Goal: Information Seeking & Learning: Learn about a topic

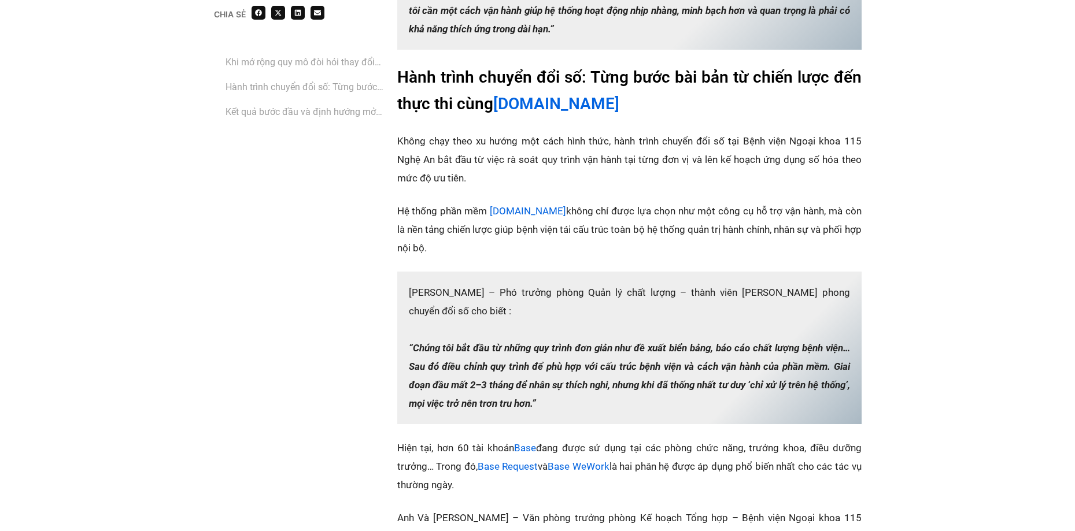
scroll to position [1446, 0]
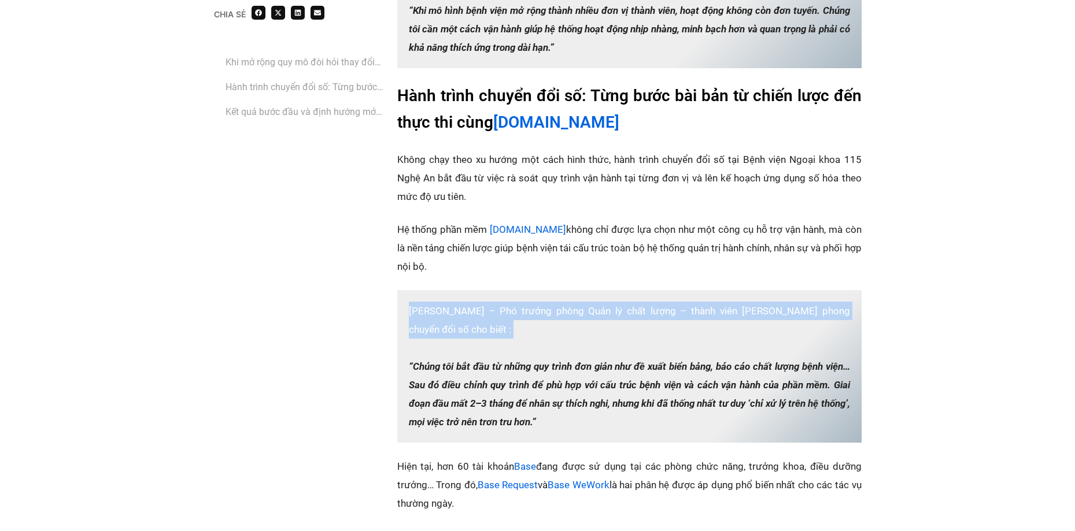
drag, startPoint x: 556, startPoint y: 309, endPoint x: 685, endPoint y: 335, distance: 131.4
click at [685, 335] on p "‏[PERSON_NAME] – Phó trưởng phòng Quản lý chất lượng – thành viên [PERSON_NAME]…" at bounding box center [629, 366] width 464 height 153
drag, startPoint x: 515, startPoint y: 289, endPoint x: 684, endPoint y: 322, distance: 171.9
click at [676, 322] on p "‏[PERSON_NAME] – Phó trưởng phòng Quản lý chất lượng – thành viên [PERSON_NAME]…" at bounding box center [629, 366] width 464 height 153
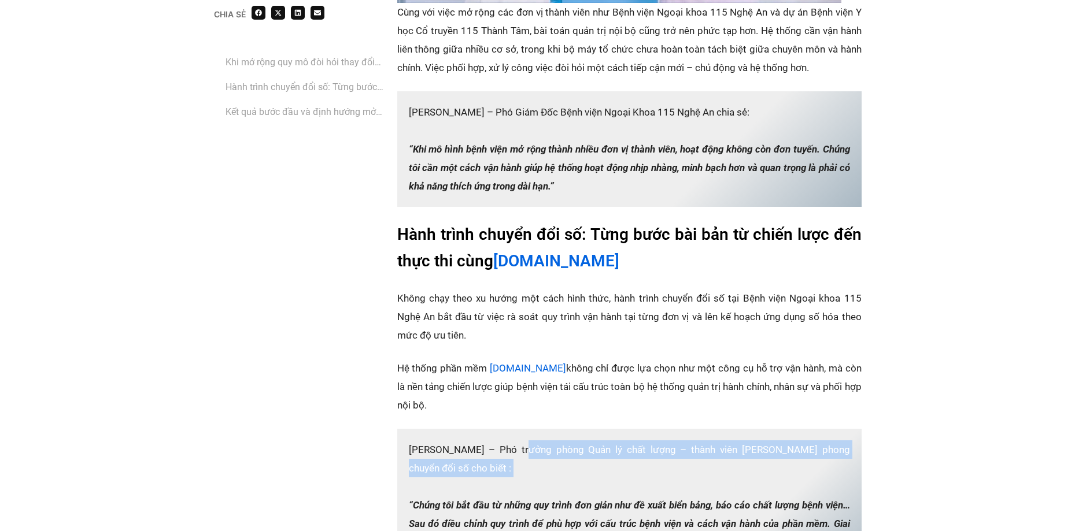
scroll to position [1214, 0]
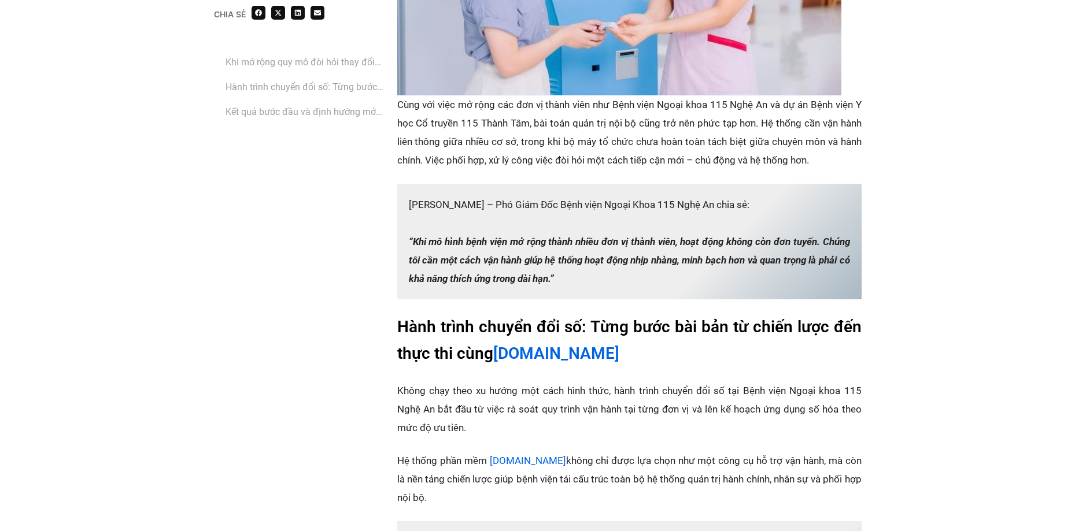
click at [549, 191] on p "‏[PERSON_NAME] – ‏‏Phó Giám Đốc Bệnh viện Ngoại Khoa 115 Nghệ An‏‏ chia sẻ: ‏‏‏…" at bounding box center [629, 242] width 464 height 116
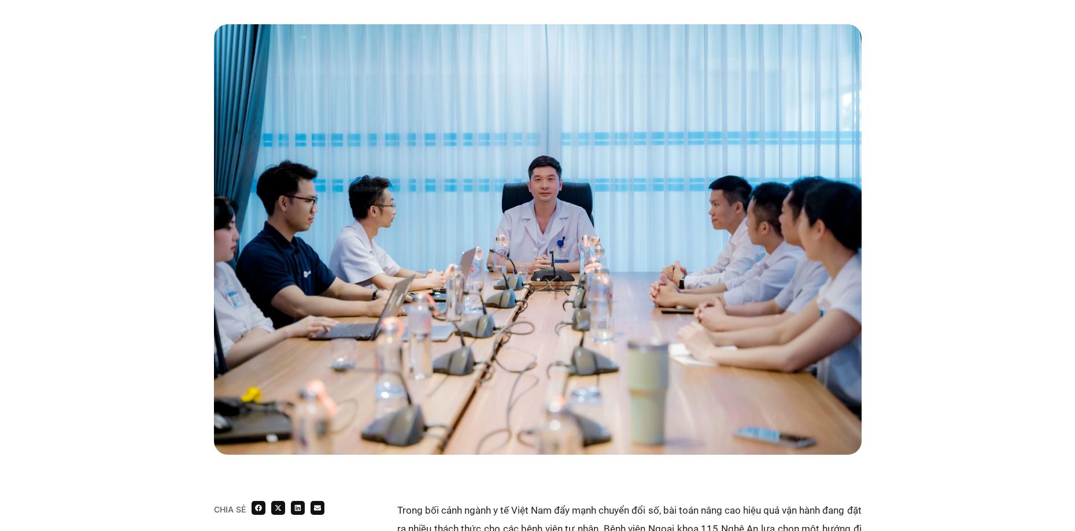
scroll to position [0, 0]
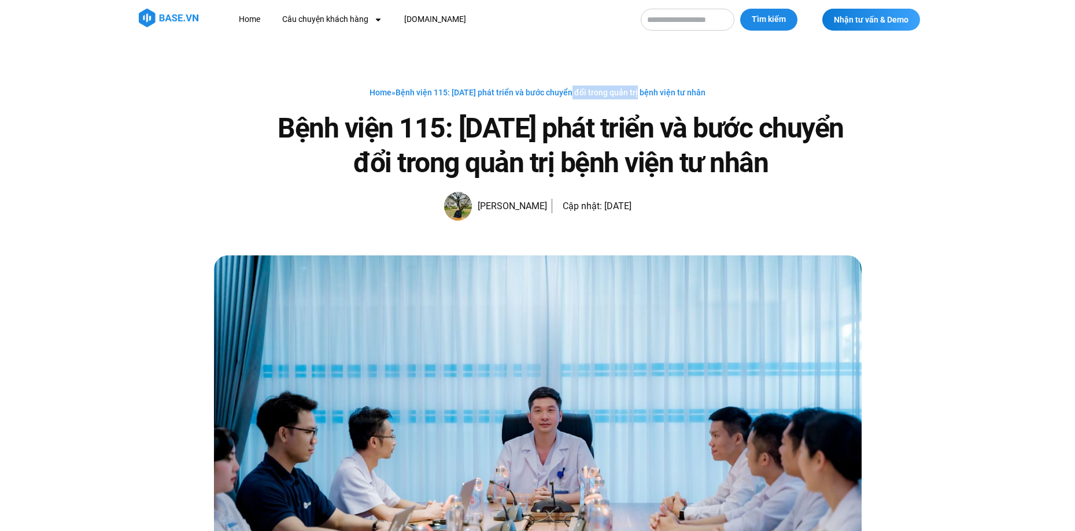
drag, startPoint x: 575, startPoint y: 90, endPoint x: 641, endPoint y: 91, distance: 65.9
click at [641, 91] on span "Bệnh viện 115: 20 năm phát triển và bước chuyển đổi trong quản trị bệnh viện tư…" at bounding box center [551, 92] width 310 height 9
click at [584, 127] on h1 "Bệnh viện 115: [DATE] phát triển và bước chuyển đổi trong quản trị bệnh viện tư…" at bounding box center [560, 145] width 601 height 69
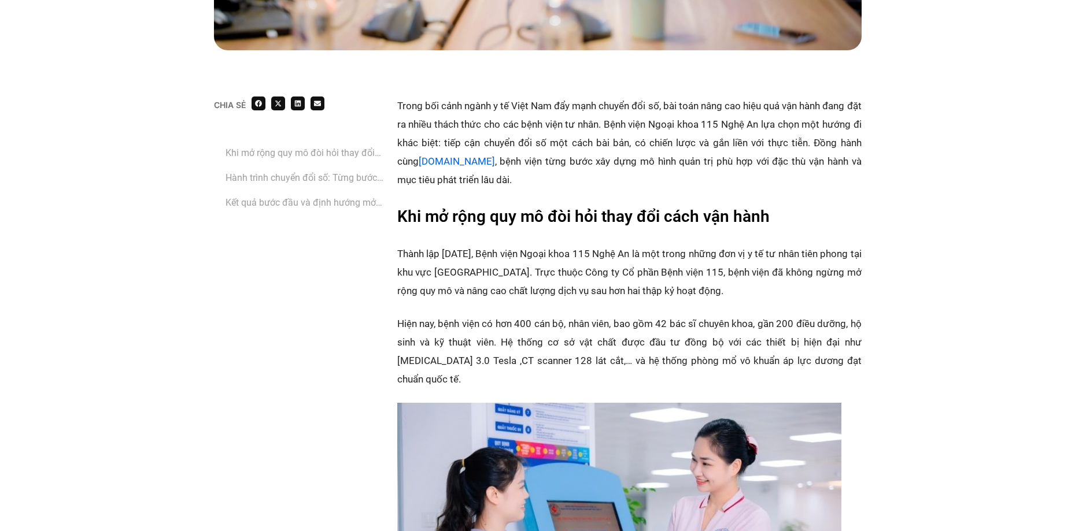
scroll to position [520, 0]
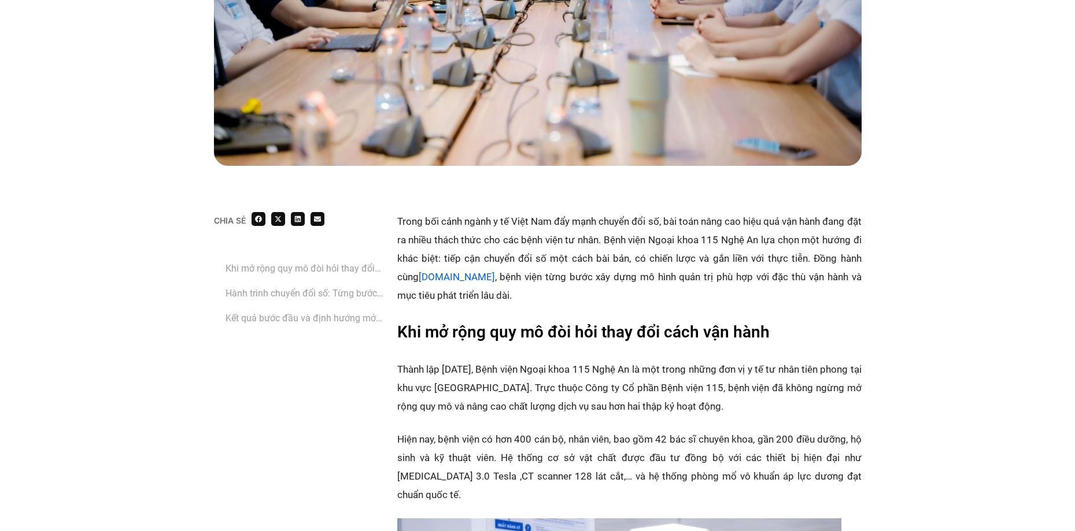
click at [302, 261] on link "Khi mở rộng quy mô đòi hỏi thay đổi cách vận hành" at bounding box center [306, 268] width 160 height 14
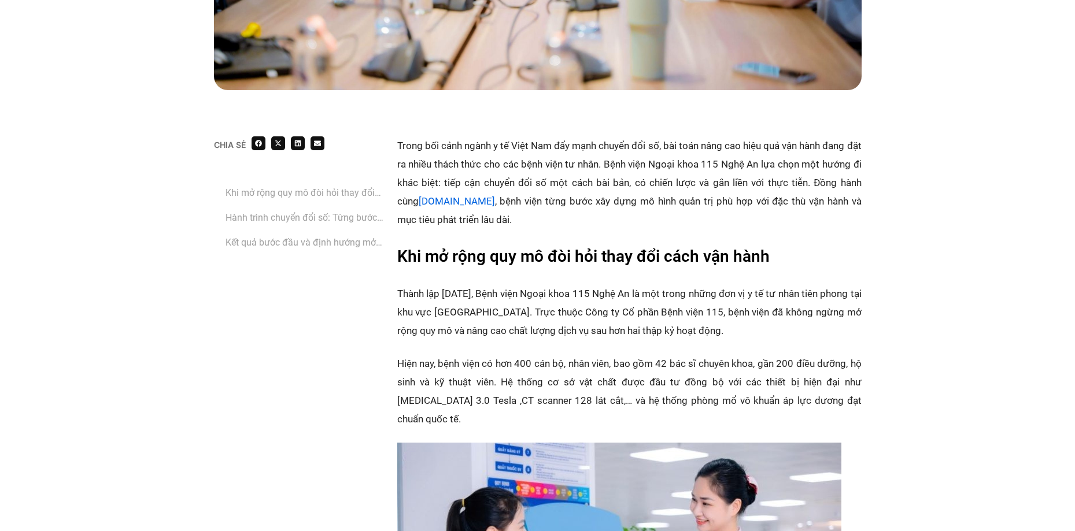
scroll to position [493, 0]
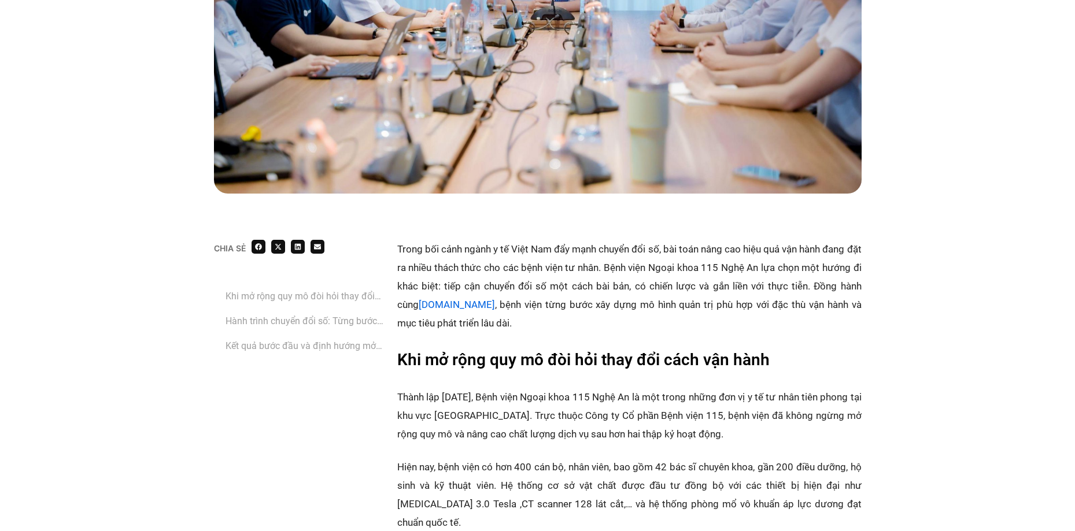
click at [848, 308] on p "Trong bối cảnh ngành y tế Việt Nam đẩy mạnh chuyển đổi số, bài toán nâng cao hi…" at bounding box center [629, 286] width 464 height 93
click at [254, 296] on link "Khi mở rộng quy mô đòi hỏi thay đổi cách vận hành" at bounding box center [306, 296] width 160 height 14
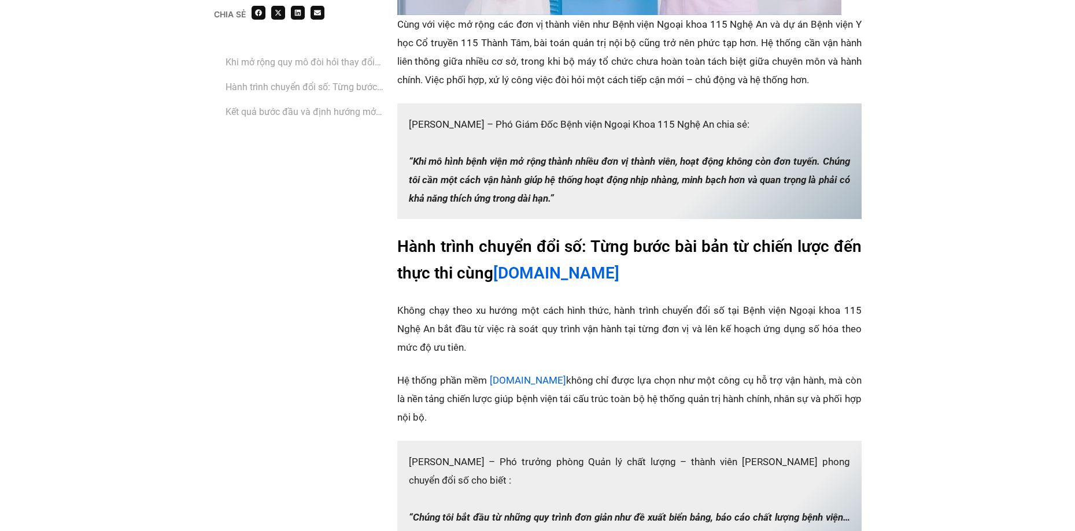
scroll to position [1244, 0]
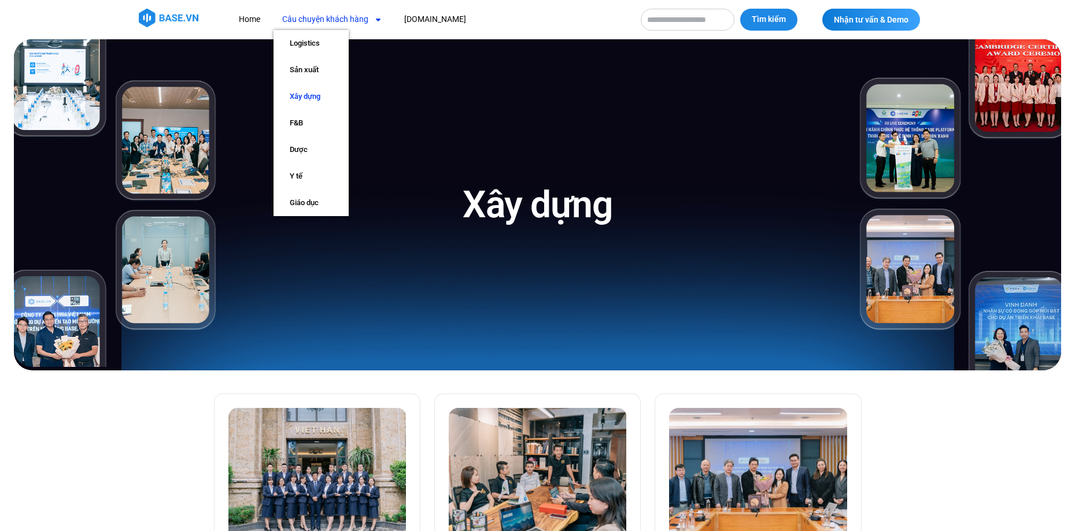
click at [327, 10] on link "Câu chuyện khách hàng" at bounding box center [332, 19] width 117 height 21
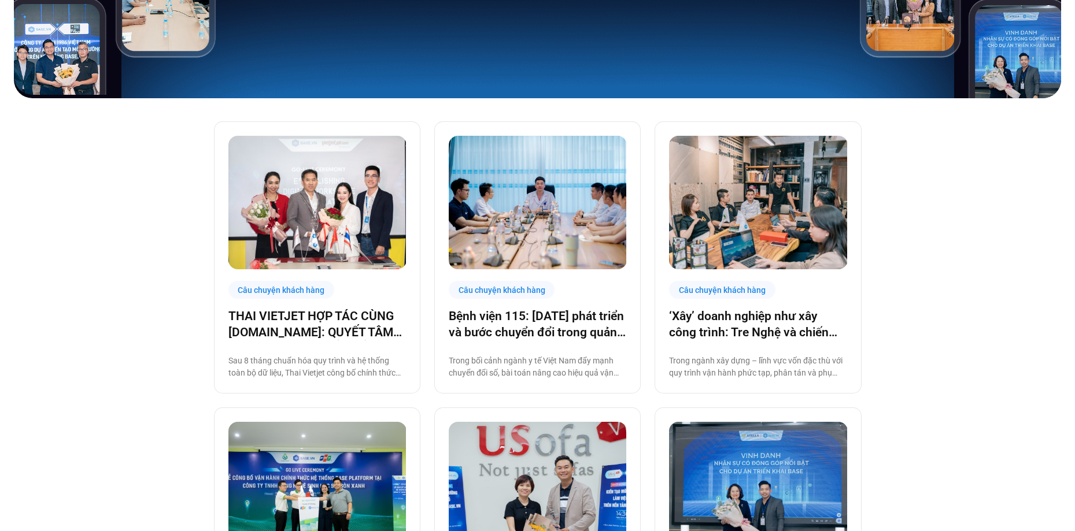
scroll to position [289, 0]
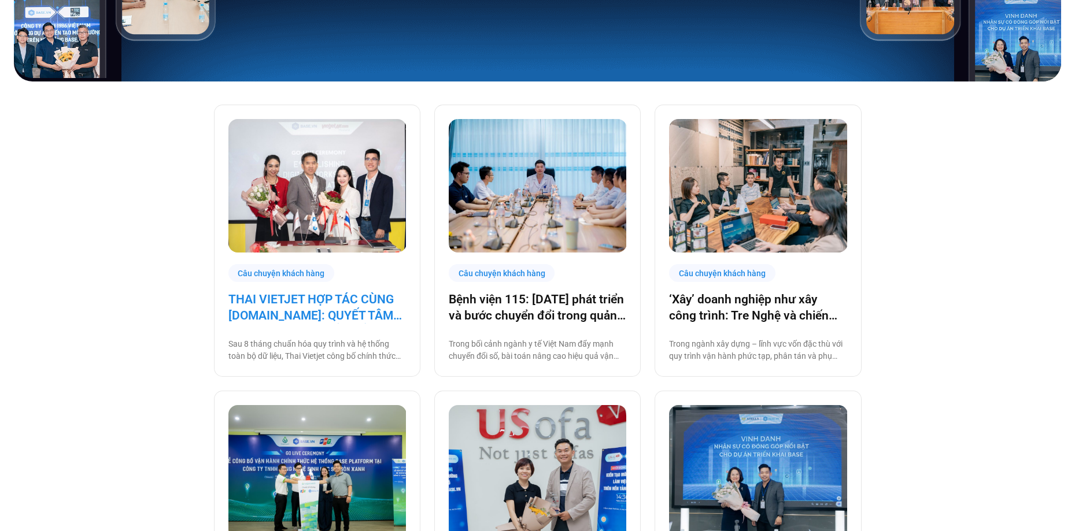
click at [316, 305] on link "THAI VIETJET HỢP TÁC CÙNG [DOMAIN_NAME]: QUYẾT TÂM “CẤT CÁNH” CHUYỂN ĐỔI SỐ" at bounding box center [317, 307] width 178 height 32
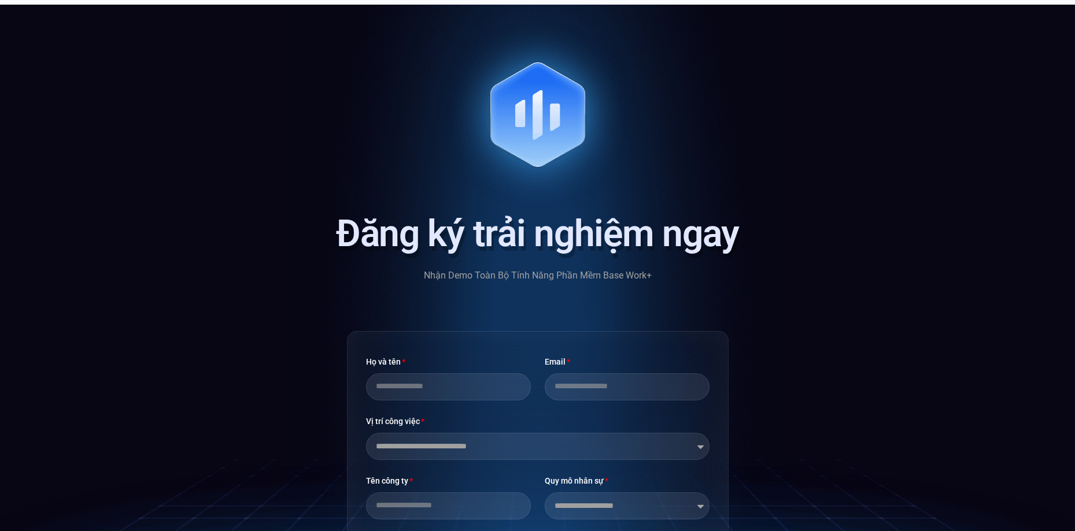
scroll to position [3113, 0]
